Goal: Complete Application Form: Complete application form

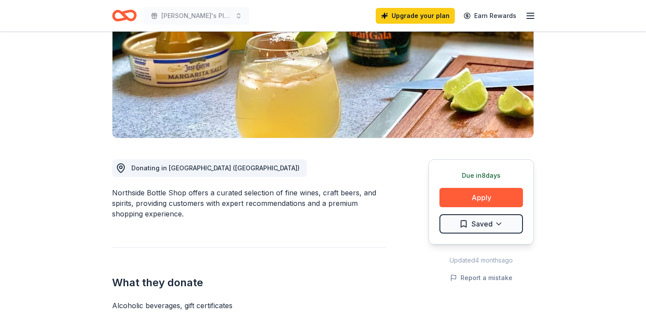
scroll to position [140, 0]
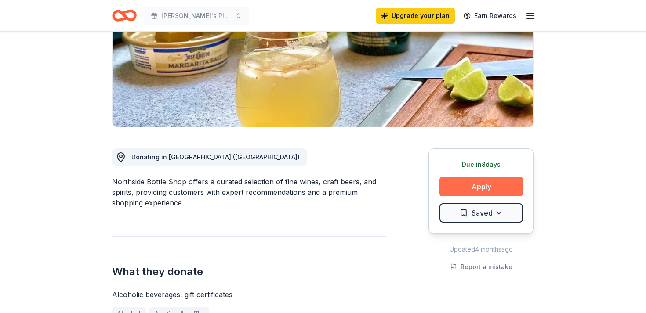
click at [486, 183] on button "Apply" at bounding box center [482, 186] width 84 height 19
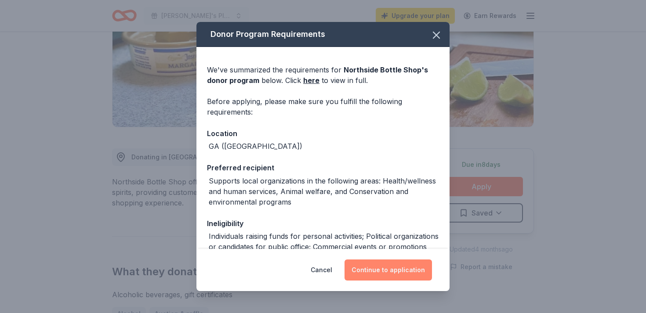
click at [394, 267] on button "Continue to application" at bounding box center [388, 270] width 87 height 21
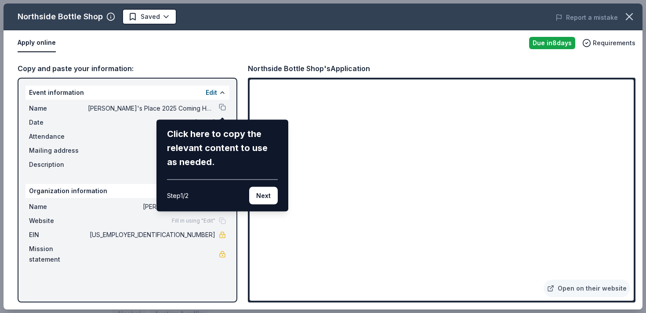
click at [610, 288] on div "Northside Bottle Shop Saved Report a mistake Apply online Due in 8 days Require…" at bounding box center [323, 157] width 639 height 306
click at [581, 284] on div "Northside Bottle Shop Saved Report a mistake Apply online Due in 8 days Require…" at bounding box center [323, 157] width 639 height 306
click at [626, 14] on icon "button" at bounding box center [629, 17] width 6 height 6
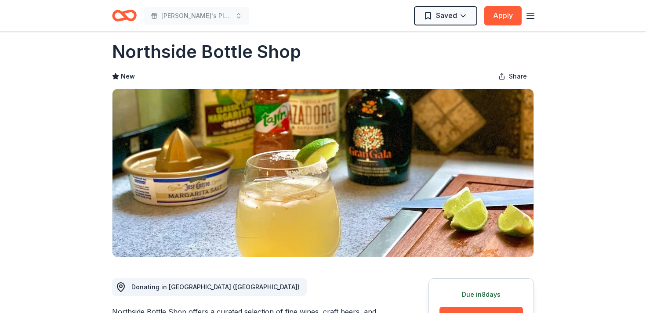
scroll to position [0, 0]
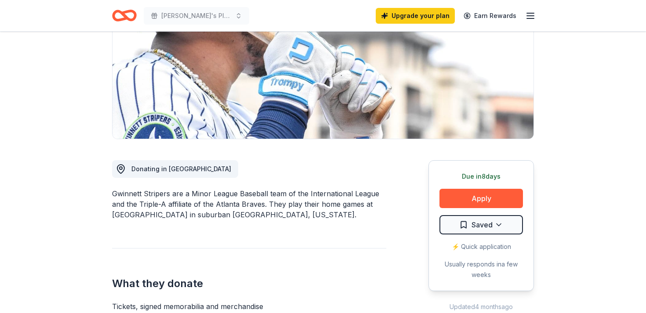
scroll to position [132, 0]
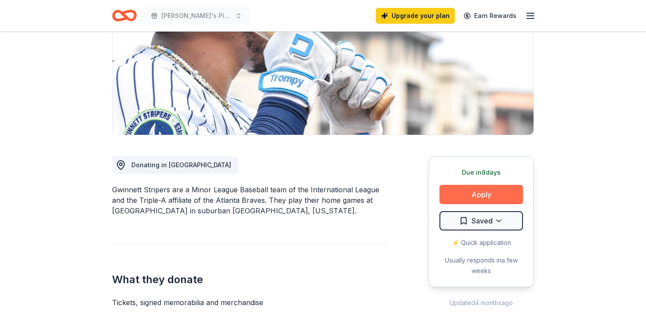
click at [494, 198] on button "Apply" at bounding box center [482, 194] width 84 height 19
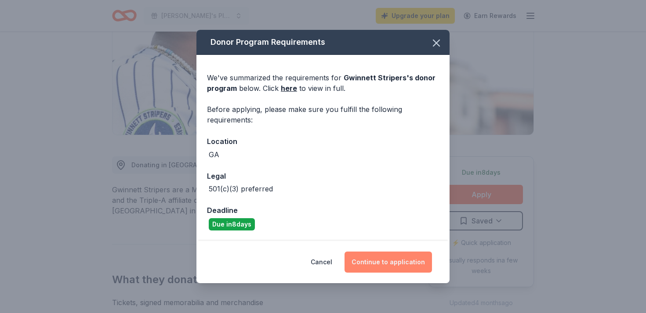
click at [396, 263] on button "Continue to application" at bounding box center [388, 262] width 87 height 21
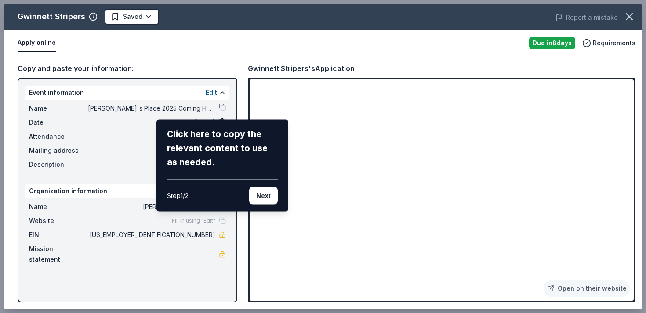
click at [576, 289] on div "Gwinnett Stripers Saved Report a mistake Apply online Due in 8 days Requirement…" at bounding box center [323, 157] width 639 height 306
click at [421, 284] on div "Gwinnett Stripers Saved Report a mistake Apply online Due in 8 days Requirement…" at bounding box center [323, 157] width 639 height 306
click at [621, 293] on div "Gwinnett Stripers Saved Report a mistake Apply online Due in 8 days Requirement…" at bounding box center [323, 157] width 639 height 306
click at [612, 291] on div "Gwinnett Stripers Saved Report a mistake Apply online Due in 8 days Requirement…" at bounding box center [323, 157] width 639 height 306
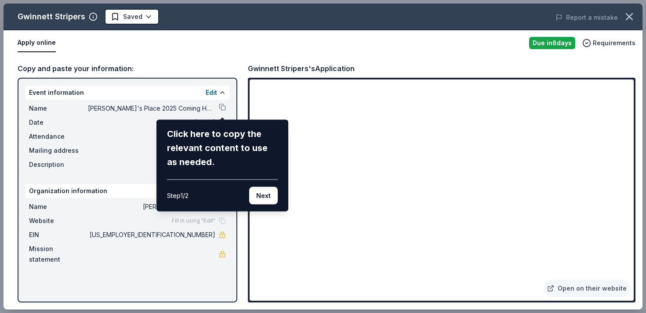
click at [620, 243] on div "Gwinnett Stripers Saved Report a mistake Apply online Due in 8 days Requirement…" at bounding box center [323, 157] width 639 height 306
click at [584, 288] on div "Gwinnett Stripers Saved Report a mistake Apply online Due in 8 days Requirement…" at bounding box center [323, 157] width 639 height 306
click at [585, 288] on div "Gwinnett Stripers Saved Report a mistake Apply online Due in 8 days Requirement…" at bounding box center [323, 157] width 639 height 306
click at [409, 278] on div "Gwinnett Stripers Saved Report a mistake Apply online Due in 8 days Requirement…" at bounding box center [323, 157] width 639 height 306
click at [561, 290] on div "Gwinnett Stripers Saved Report a mistake Apply online Due in 8 days Requirement…" at bounding box center [323, 157] width 639 height 306
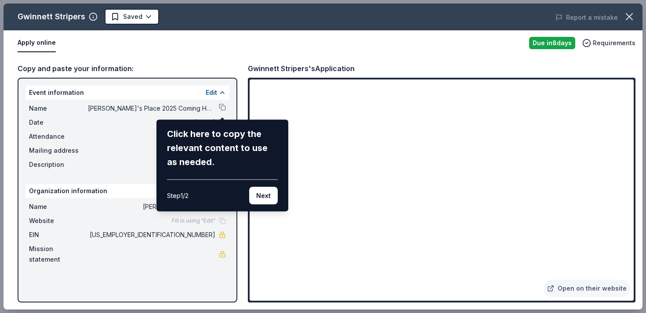
click at [561, 290] on div "Gwinnett Stripers Saved Report a mistake Apply online Due in 8 days Requirement…" at bounding box center [323, 157] width 639 height 306
click at [386, 291] on div "Gwinnett Stripers Saved Report a mistake Apply online Due in 8 days Requirement…" at bounding box center [323, 157] width 639 height 306
click at [266, 198] on button "Next" at bounding box center [263, 196] width 29 height 18
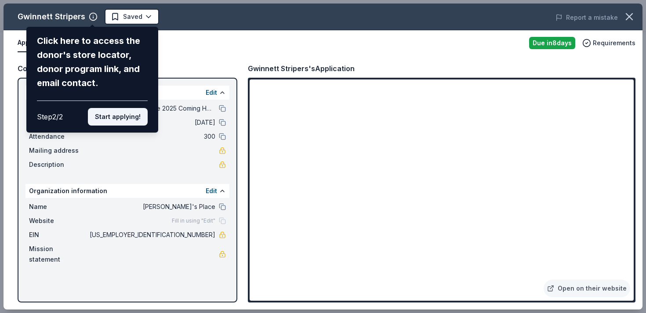
click at [138, 115] on button "Start applying!" at bounding box center [118, 117] width 60 height 18
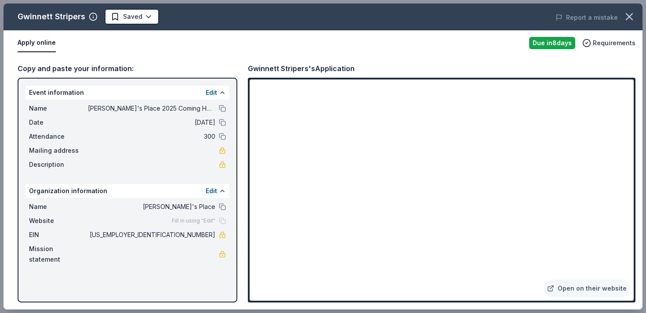
click at [584, 289] on div "Gwinnett Stripers Saved Report a mistake Apply online Due in 8 days Requirement…" at bounding box center [323, 157] width 639 height 306
click at [574, 291] on link "Open on their website" at bounding box center [587, 289] width 87 height 18
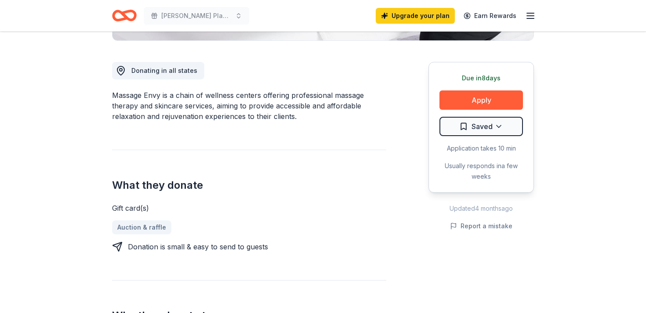
scroll to position [229, 0]
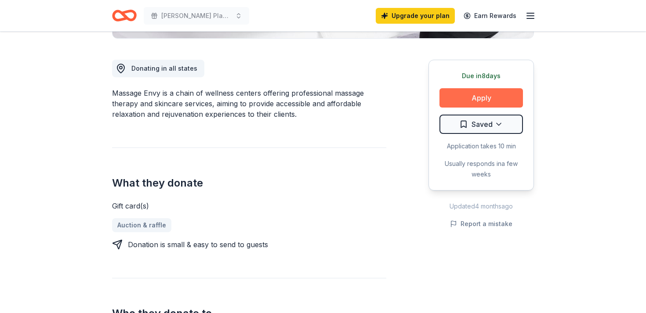
click at [490, 90] on button "Apply" at bounding box center [482, 97] width 84 height 19
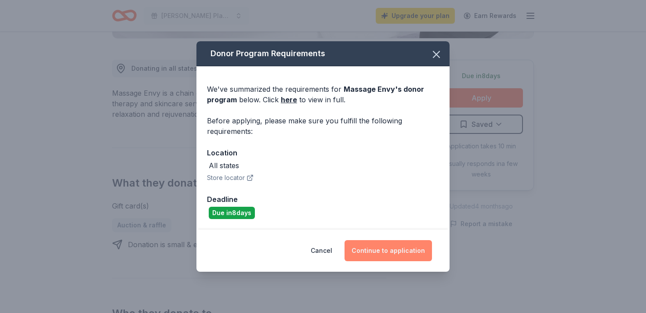
click at [397, 251] on button "Continue to application" at bounding box center [388, 250] width 87 height 21
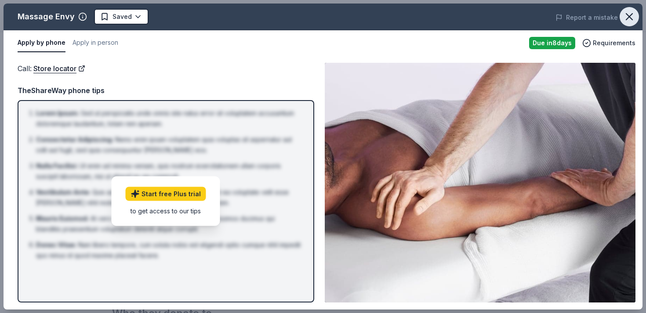
click at [632, 18] on icon "button" at bounding box center [629, 17] width 12 height 12
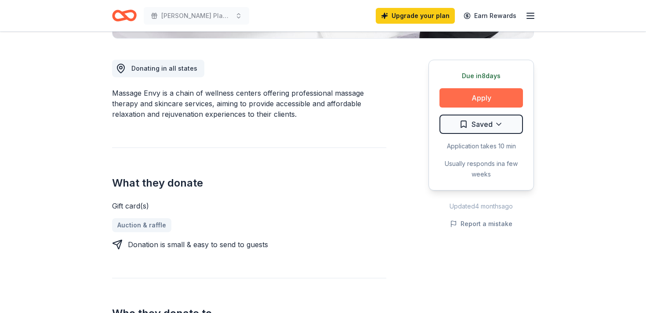
click at [465, 95] on button "Apply" at bounding box center [482, 97] width 84 height 19
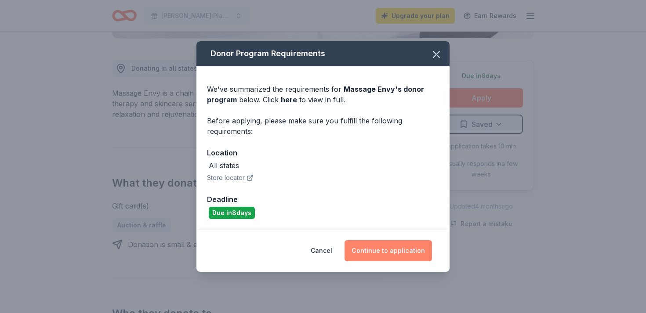
click at [381, 260] on button "Continue to application" at bounding box center [388, 250] width 87 height 21
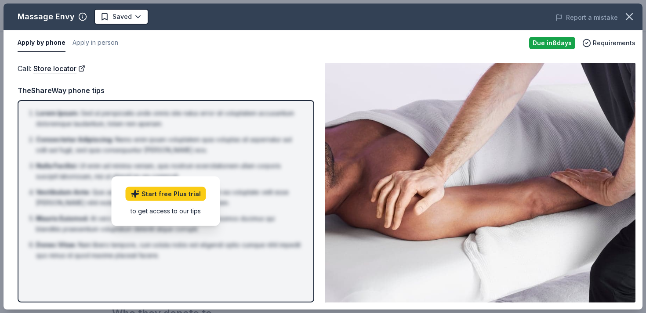
click at [44, 41] on button "Apply by phone" at bounding box center [42, 43] width 48 height 18
click at [55, 69] on link "Store locator" at bounding box center [59, 68] width 52 height 11
